Goal: Task Accomplishment & Management: Use online tool/utility

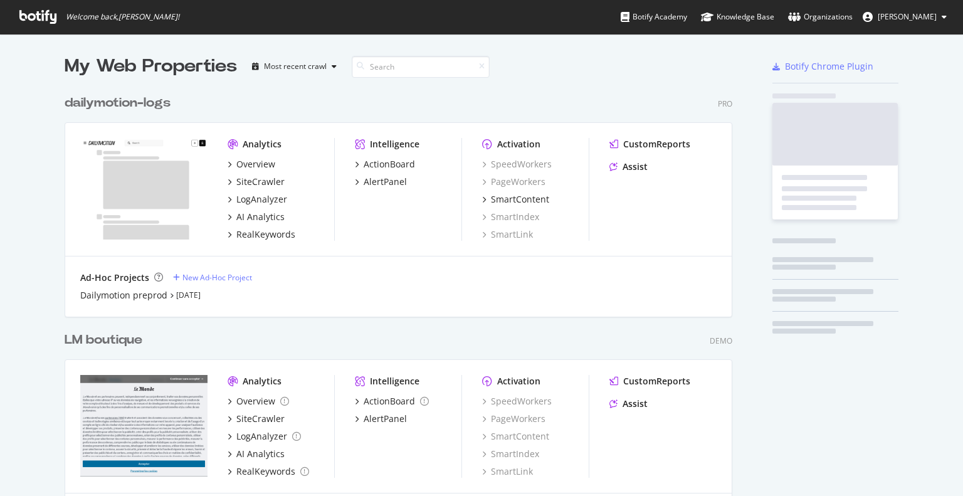
scroll to position [486, 943]
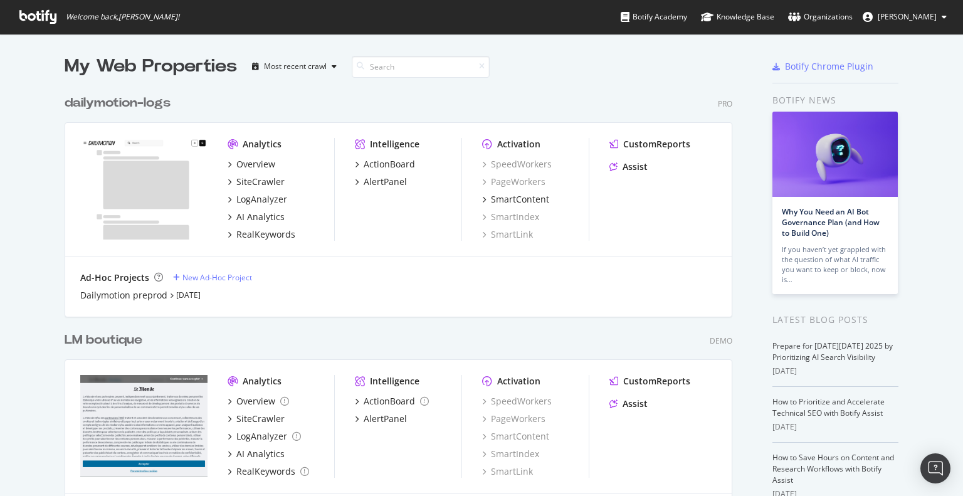
click at [108, 338] on div "LM boutique" at bounding box center [104, 340] width 78 height 18
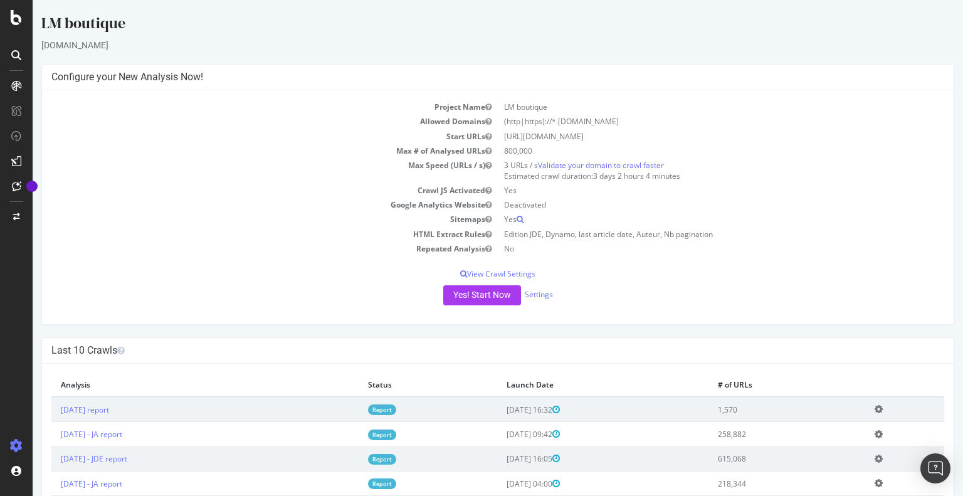
click at [396, 406] on link "Report" at bounding box center [382, 409] width 28 height 11
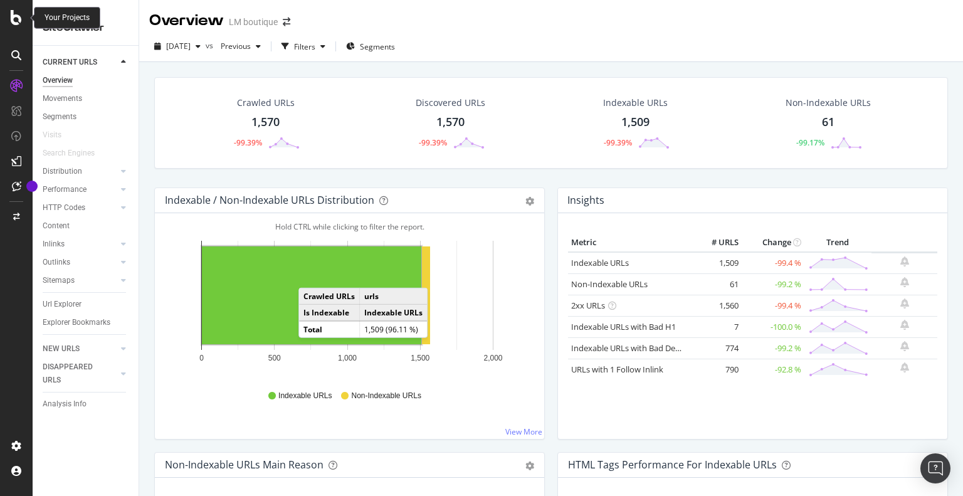
click at [15, 16] on icon at bounding box center [16, 17] width 11 height 15
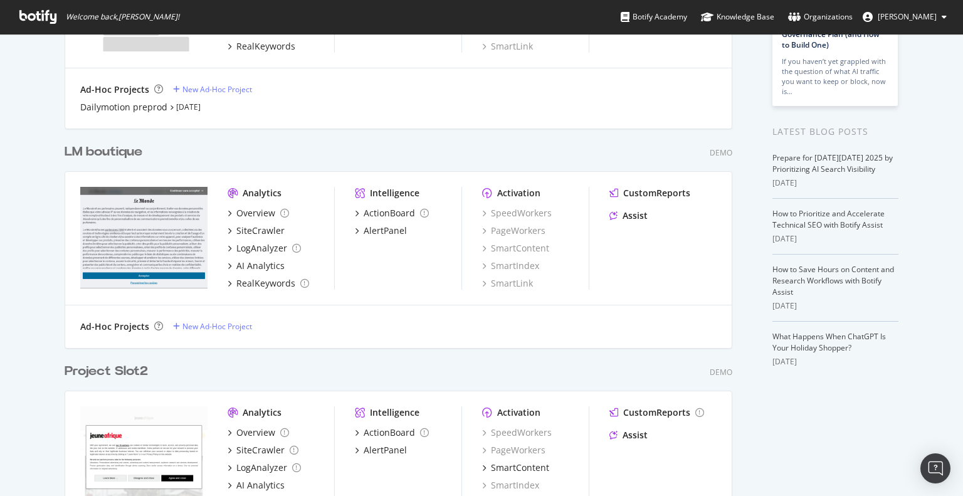
scroll to position [251, 0]
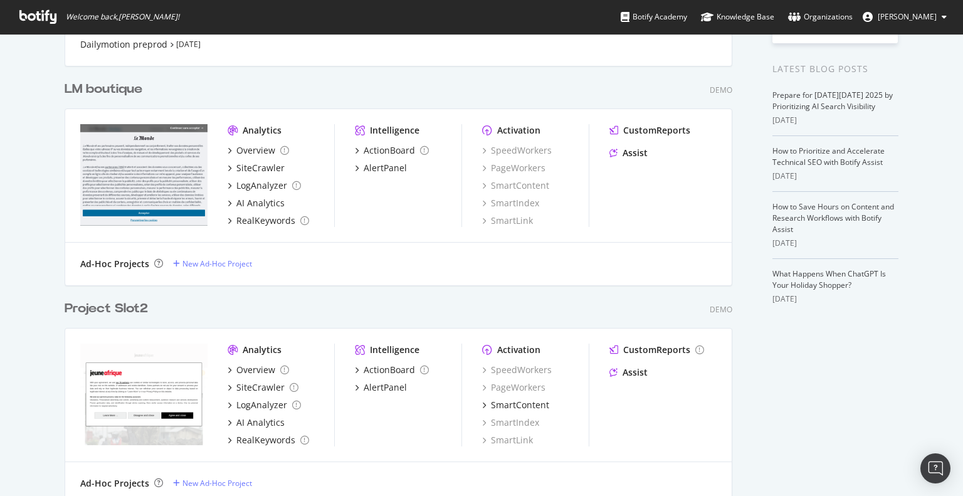
click at [107, 85] on div "LM boutique" at bounding box center [104, 89] width 78 height 18
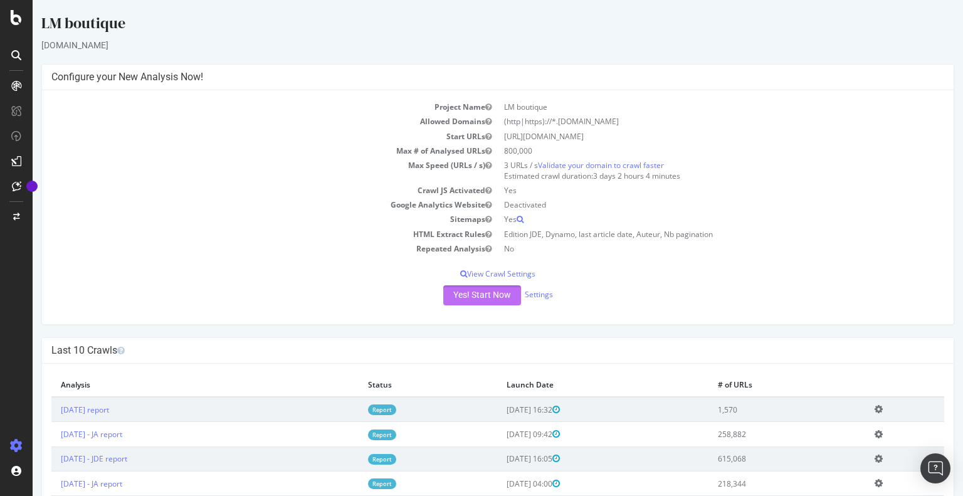
click at [487, 298] on button "Yes! Start Now" at bounding box center [482, 295] width 78 height 20
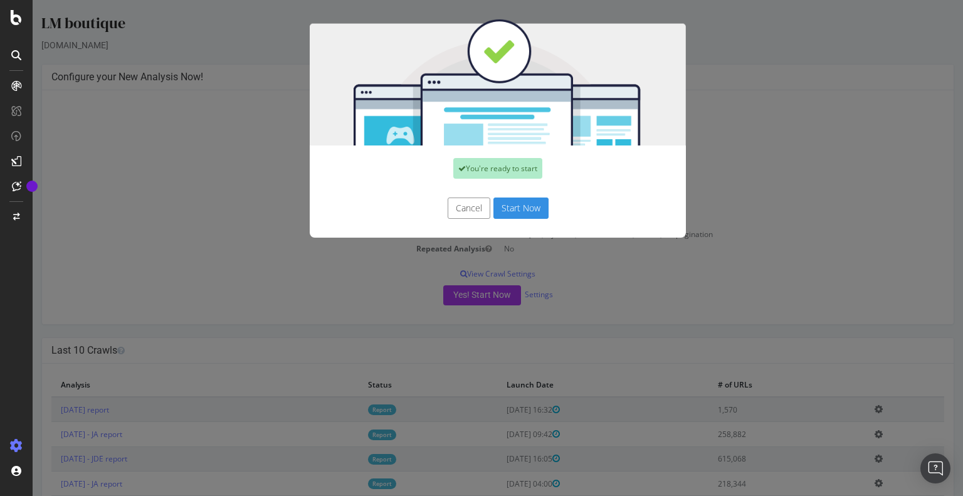
click at [471, 204] on button "Cancel" at bounding box center [469, 207] width 43 height 21
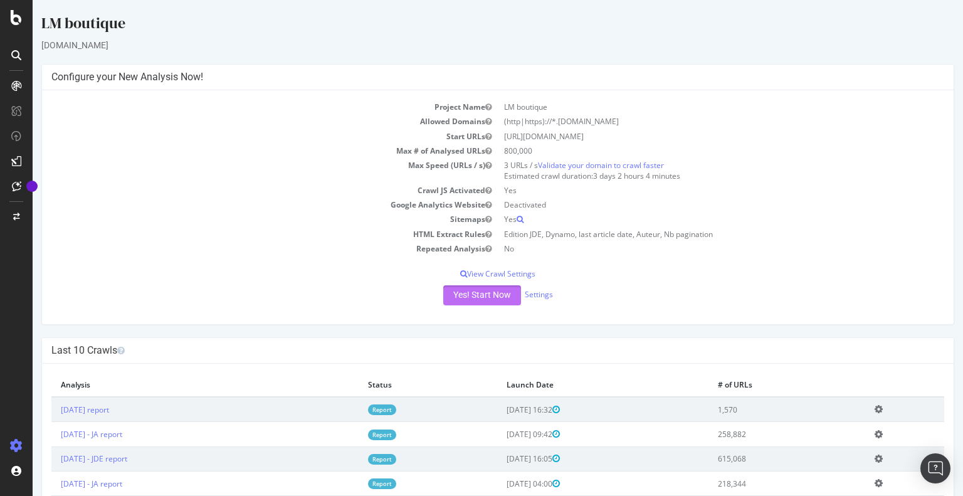
click at [483, 298] on button "Yes! Start Now" at bounding box center [482, 295] width 78 height 20
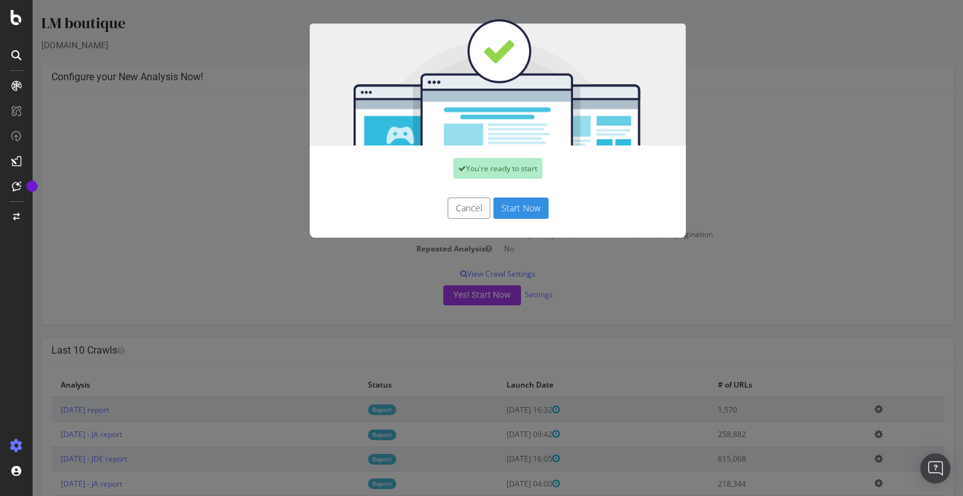
click at [510, 205] on button "Start Now" at bounding box center [520, 207] width 55 height 21
click at [507, 209] on div "Cancel Start Now" at bounding box center [497, 207] width 357 height 21
click at [623, 306] on div "You're ready to start Cancel Start Now" at bounding box center [498, 248] width 930 height 496
